Goal: Task Accomplishment & Management: Use online tool/utility

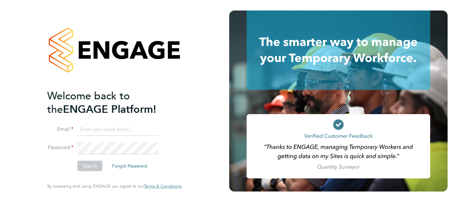
type input "cjs.templabour@uk.g4s.com"
click at [94, 167] on button "Sign In" at bounding box center [89, 165] width 25 height 10
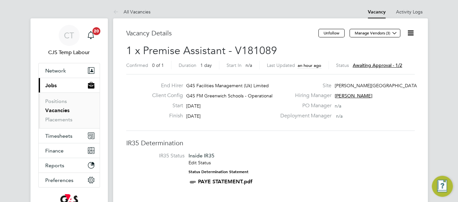
click at [411, 31] on icon at bounding box center [410, 33] width 8 height 8
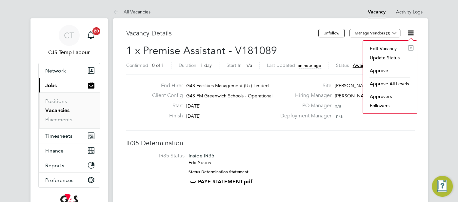
drag, startPoint x: 382, startPoint y: 69, endPoint x: 365, endPoint y: 77, distance: 18.3
click at [382, 69] on li "Approve" at bounding box center [389, 70] width 47 height 9
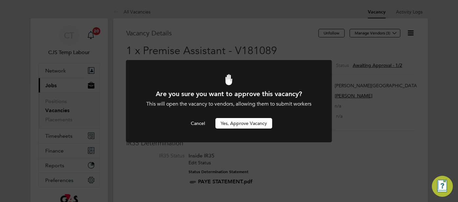
click at [253, 123] on button "Yes, Approve Vacancy" at bounding box center [243, 123] width 57 height 10
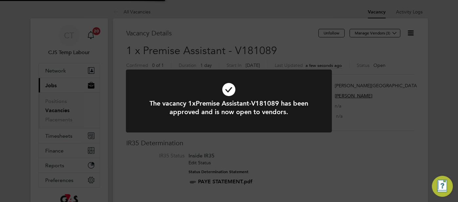
scroll to position [19, 46]
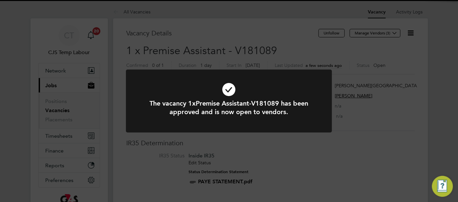
click at [231, 93] on icon at bounding box center [228, 90] width 170 height 26
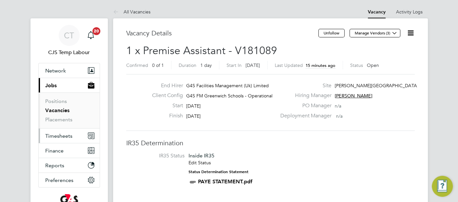
click at [60, 139] on button "Timesheets" at bounding box center [69, 135] width 61 height 14
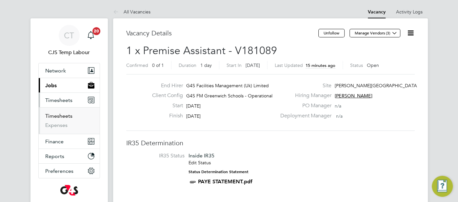
click at [54, 117] on link "Timesheets" at bounding box center [58, 116] width 27 height 6
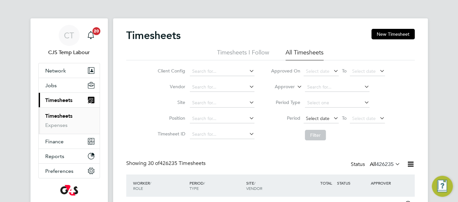
scroll to position [16, 57]
click at [314, 118] on span "Select date" at bounding box center [318, 118] width 24 height 6
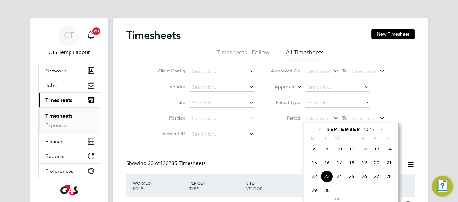
click at [310, 166] on span "15" at bounding box center [314, 162] width 12 height 12
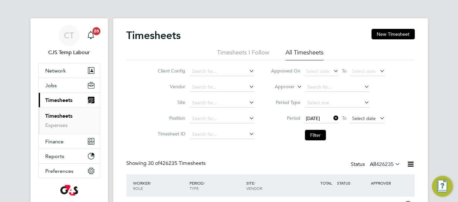
click at [356, 118] on span "Select date" at bounding box center [364, 118] width 24 height 6
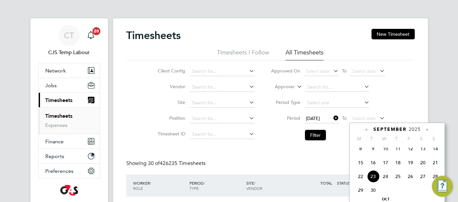
click at [433, 165] on span "21" at bounding box center [435, 162] width 12 height 12
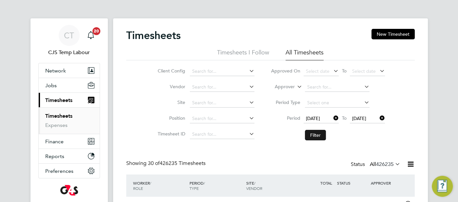
drag, startPoint x: 317, startPoint y: 133, endPoint x: 313, endPoint y: 132, distance: 3.6
click at [317, 133] on button "Filter" at bounding box center [315, 135] width 21 height 10
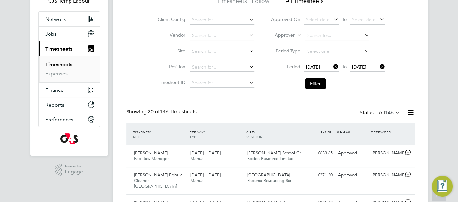
click at [408, 113] on icon at bounding box center [410, 112] width 8 height 8
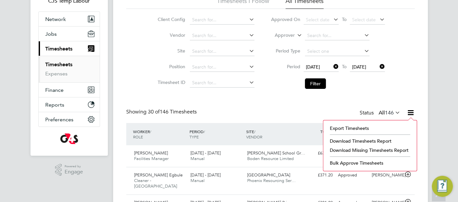
click at [378, 138] on li "Download Timesheets Report" at bounding box center [369, 140] width 87 height 9
